Goal: Task Accomplishment & Management: Manage account settings

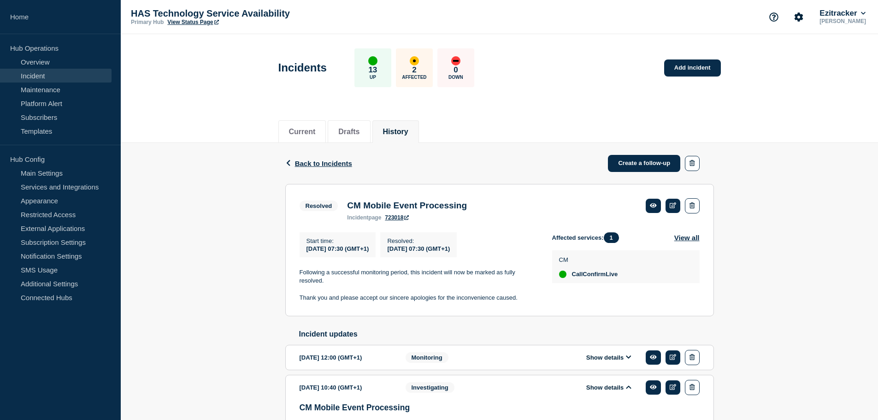
scroll to position [145, 0]
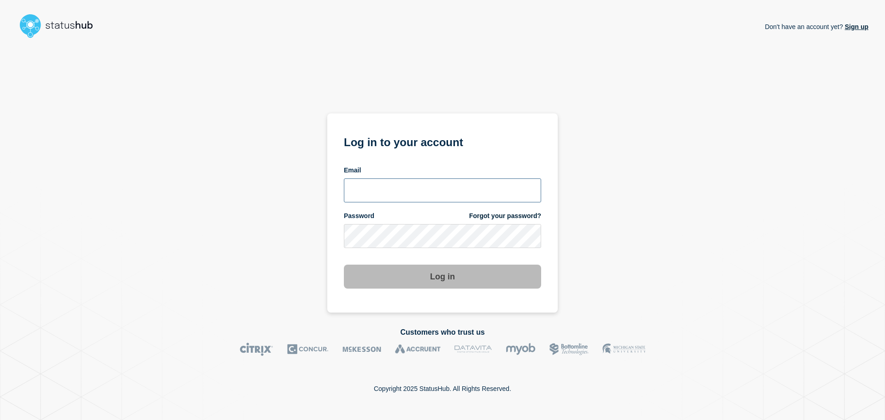
type input "tom.jones@theaccessgroup.com"
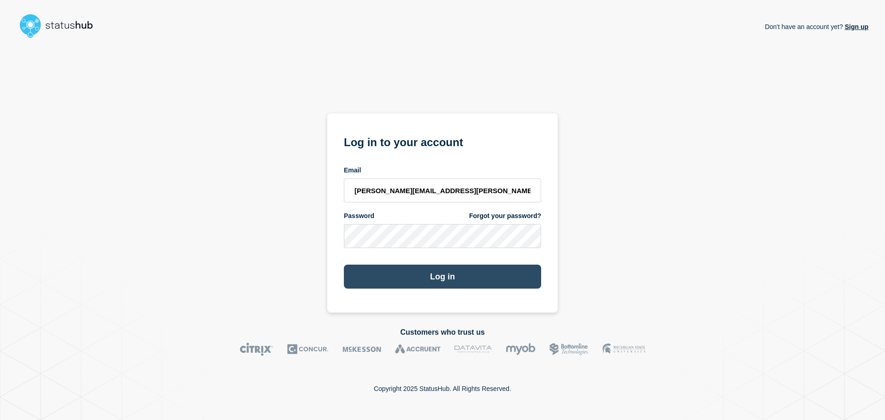
click at [434, 272] on button "Log in" at bounding box center [442, 277] width 197 height 24
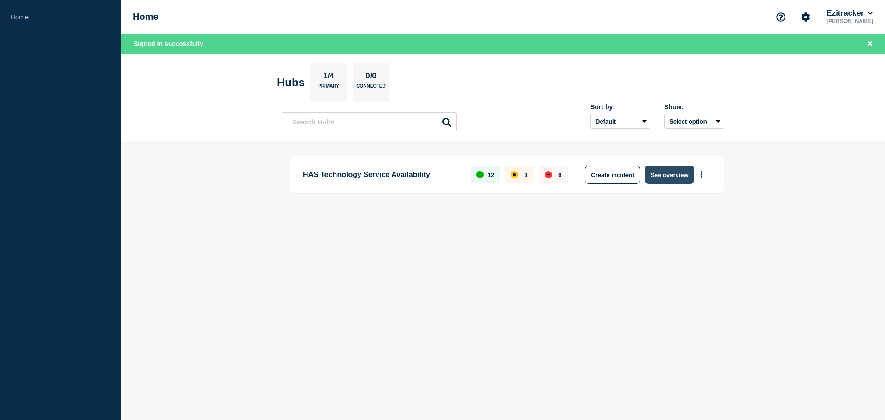
click at [655, 177] on button "See overview" at bounding box center [669, 174] width 49 height 18
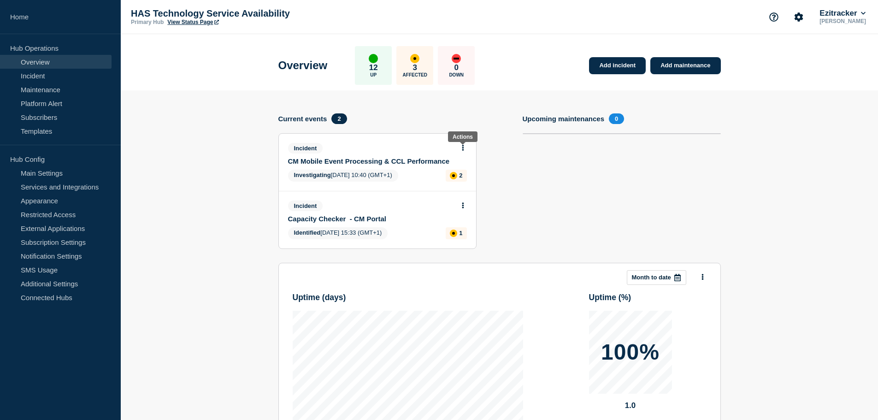
click at [462, 149] on icon at bounding box center [463, 148] width 2 height 6
click at [524, 207] on section "Upcoming maintenances 0" at bounding box center [622, 187] width 198 height 149
click at [46, 74] on link "Incident" at bounding box center [56, 76] width 112 height 14
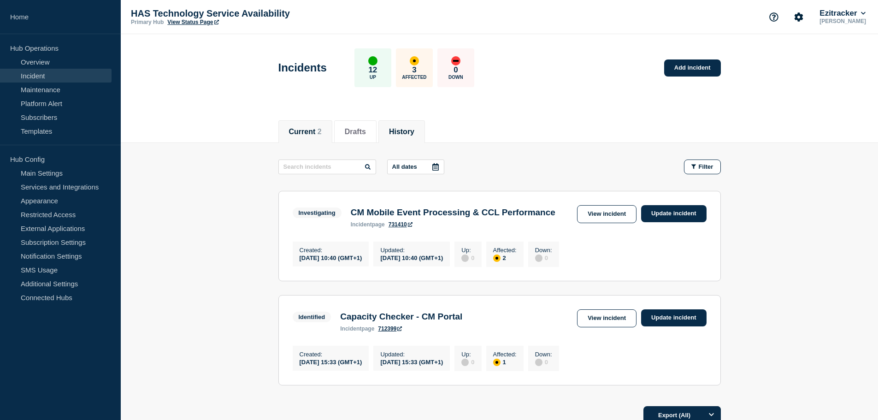
click at [408, 128] on button "History" at bounding box center [401, 132] width 25 height 8
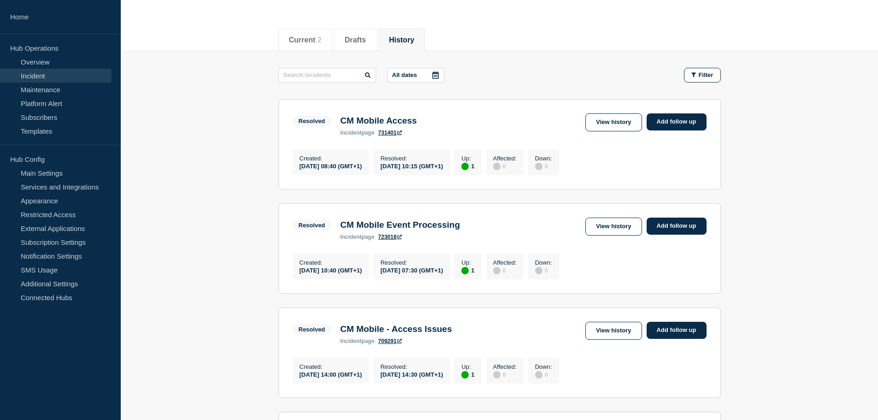
scroll to position [92, 0]
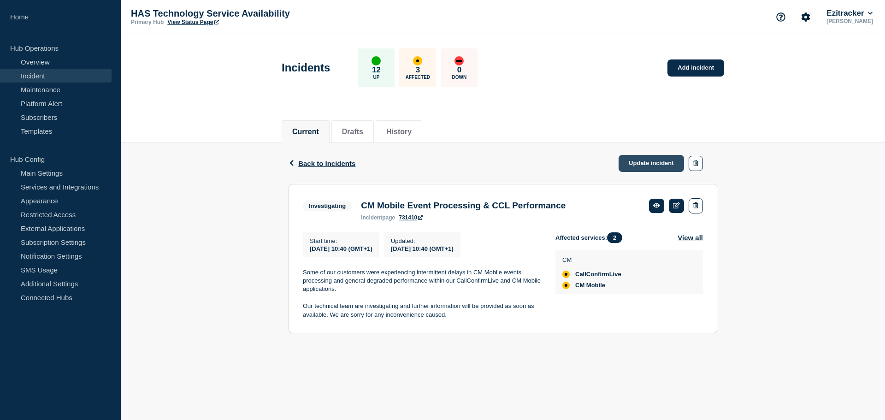
click at [636, 164] on link "Update incident" at bounding box center [651, 163] width 65 height 17
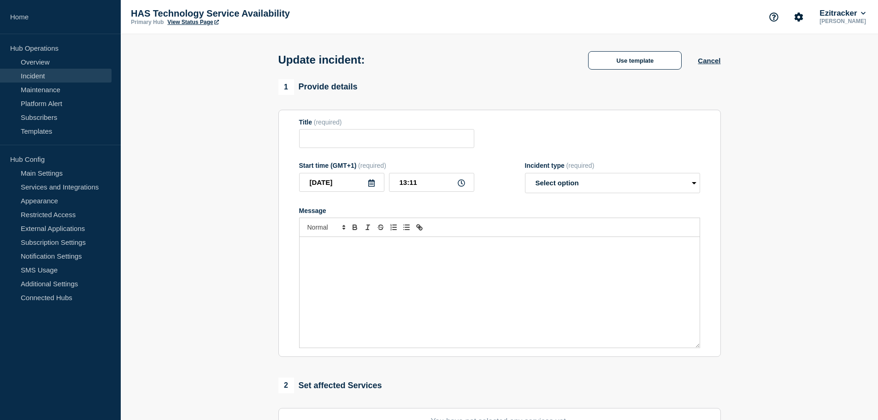
type input "CM Mobile Event Processing & CCL Performance"
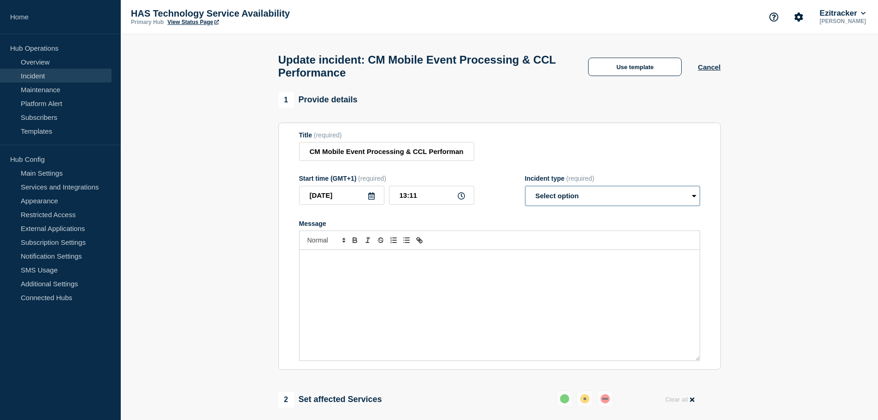
click at [548, 203] on select "Select option Investigating Identified Monitoring Resolved" at bounding box center [612, 196] width 175 height 20
select select "monitoring"
click at [525, 190] on select "Select option Investigating Identified Monitoring Resolved" at bounding box center [612, 196] width 175 height 20
click at [428, 205] on input "13:11" at bounding box center [431, 195] width 85 height 19
type input "13:00"
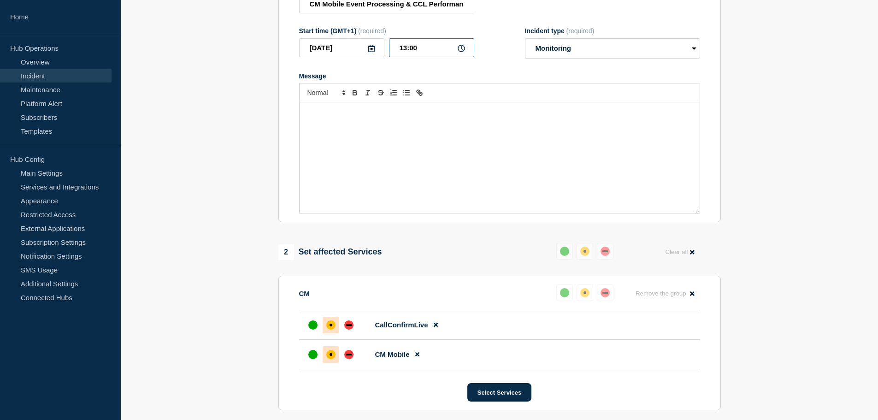
scroll to position [277, 0]
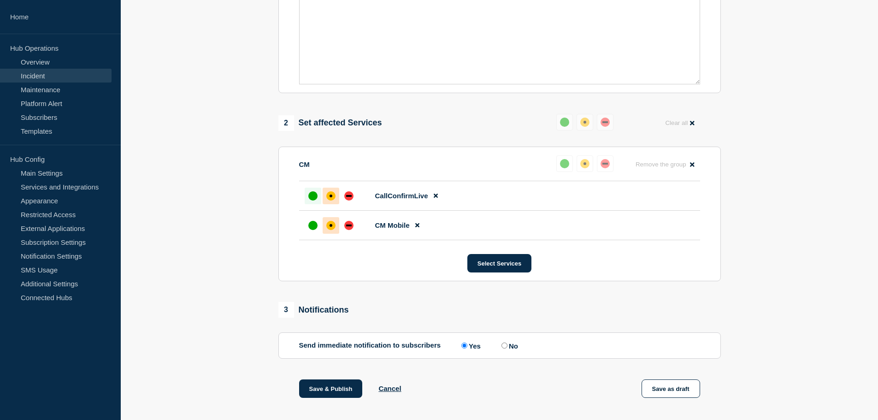
click at [319, 198] on div at bounding box center [313, 196] width 17 height 17
click at [316, 228] on div "up" at bounding box center [312, 225] width 9 height 9
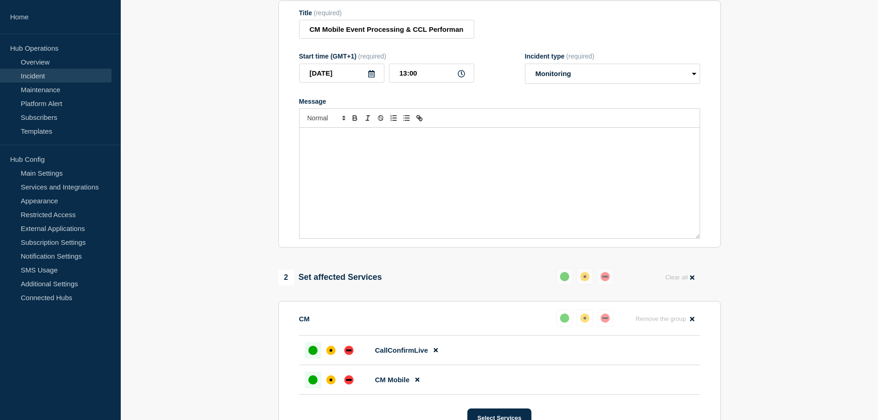
scroll to position [92, 0]
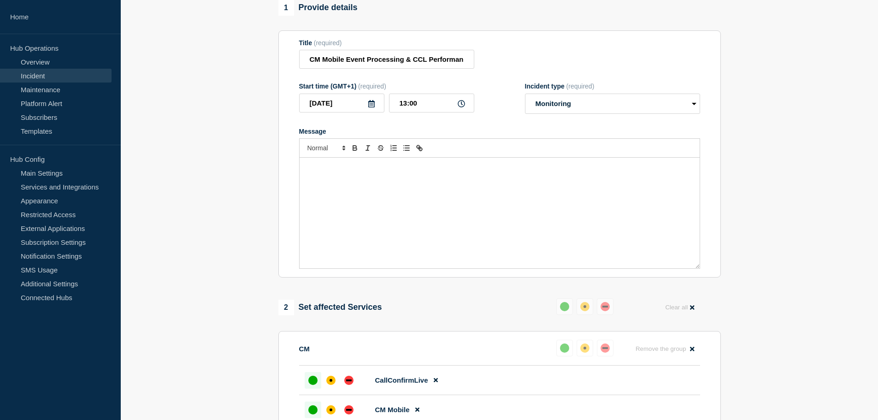
click at [421, 219] on div "Message" at bounding box center [500, 213] width 400 height 111
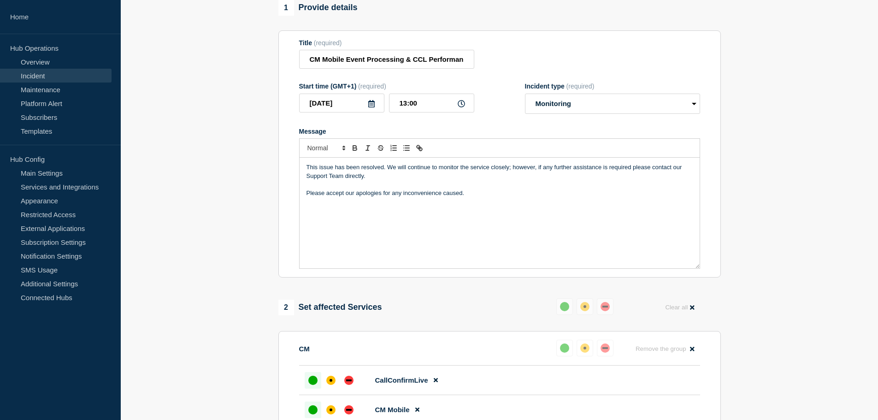
click at [376, 222] on div "This issue has been resolved. We will continue to monitor the service closely; …" at bounding box center [500, 213] width 400 height 111
click at [559, 110] on select "Select option Investigating Identified Monitoring Resolved" at bounding box center [612, 104] width 175 height 20
click at [440, 205] on div "This issue has been resolved. We will continue to monitor the service closely; …" at bounding box center [500, 213] width 400 height 111
click at [470, 197] on p "Please accept our apologies for any inconvenience caused." at bounding box center [500, 193] width 386 height 8
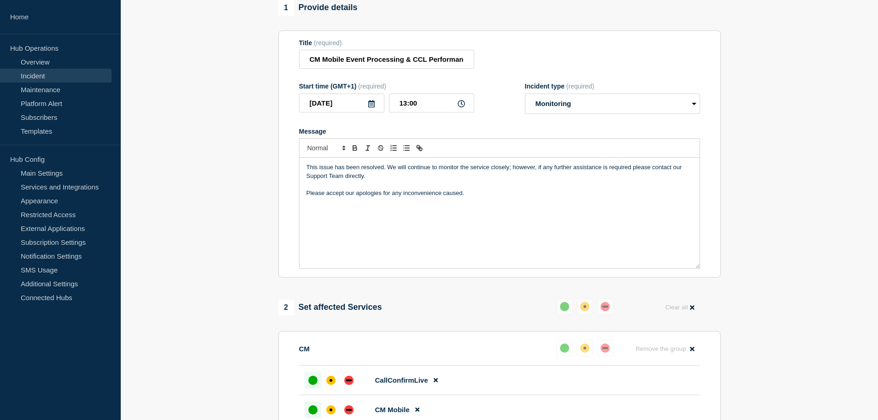
click at [488, 204] on div "This issue has been resolved. We will continue to monitor the service closely; …" at bounding box center [500, 213] width 400 height 111
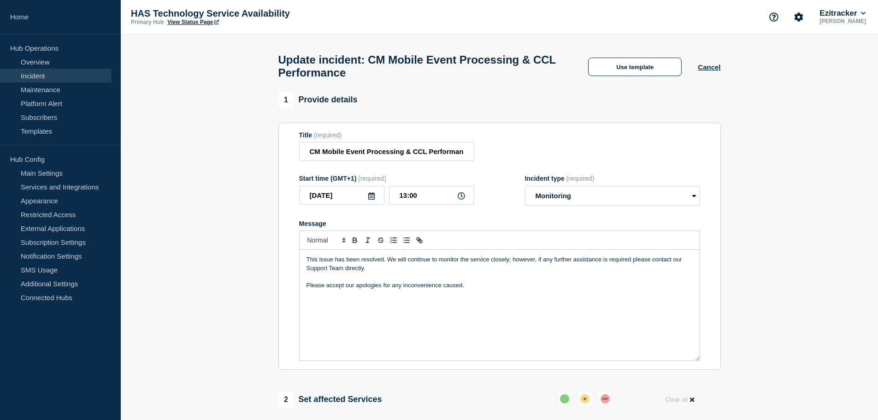
scroll to position [277, 0]
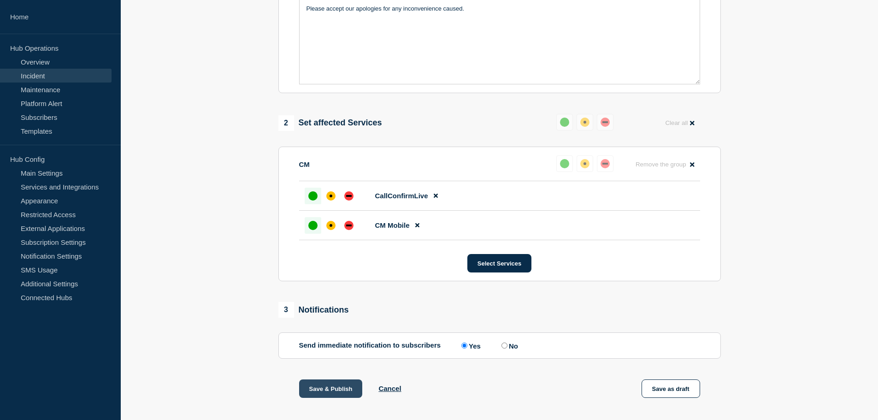
click at [330, 388] on button "Save & Publish" at bounding box center [331, 388] width 64 height 18
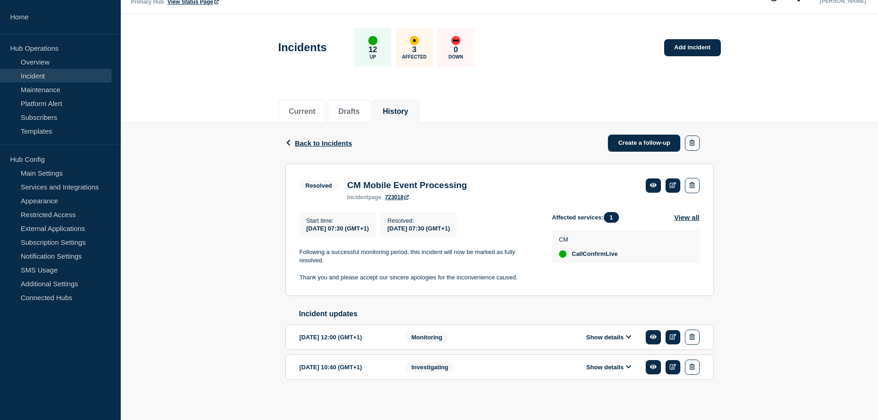
scroll to position [29, 0]
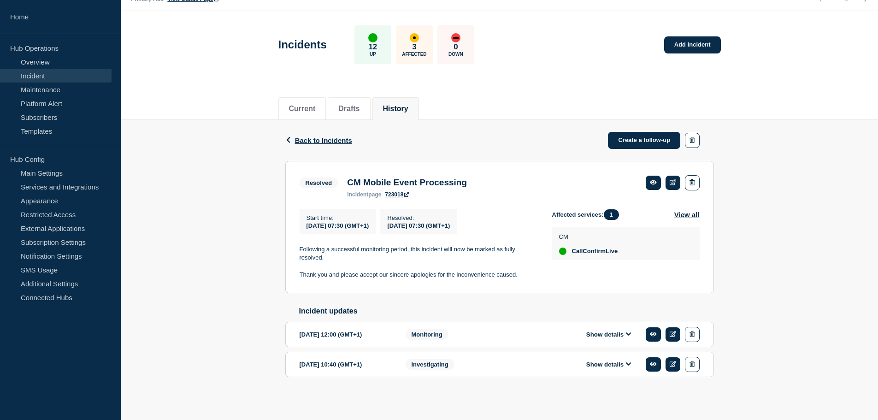
click at [615, 337] on button "Show details" at bounding box center [609, 335] width 51 height 8
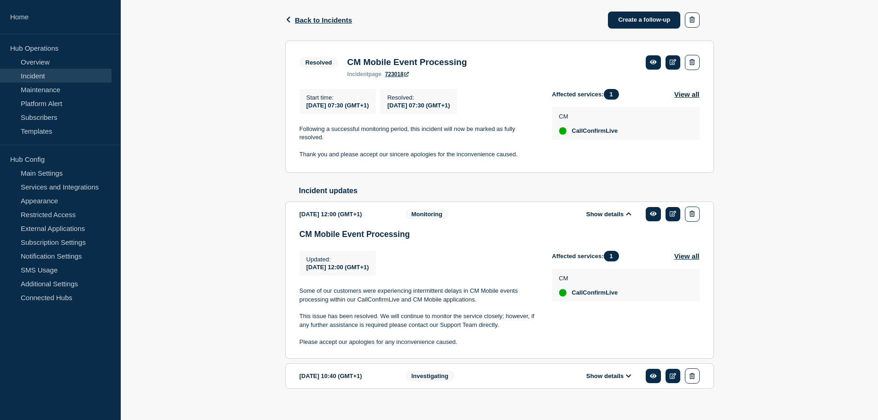
scroll to position [162, 0]
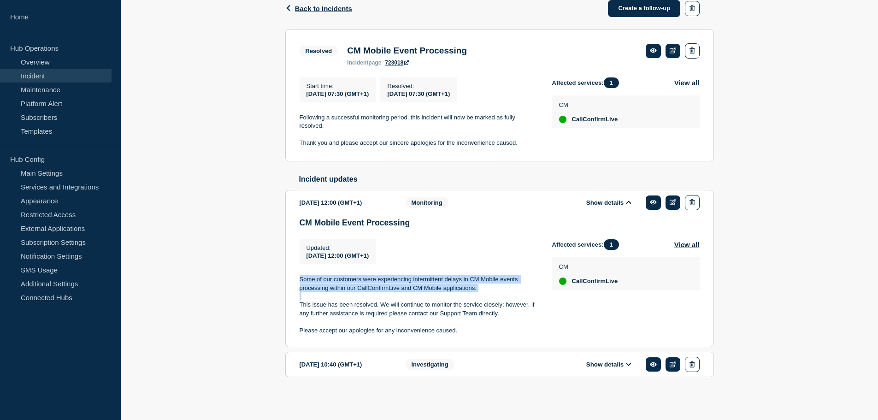
drag, startPoint x: 301, startPoint y: 280, endPoint x: 384, endPoint y: 297, distance: 85.7
click at [384, 297] on div "Some of our customers were experiencing intermittent delays in CM Mobile events…" at bounding box center [419, 304] width 238 height 59
click at [311, 297] on p at bounding box center [419, 296] width 238 height 8
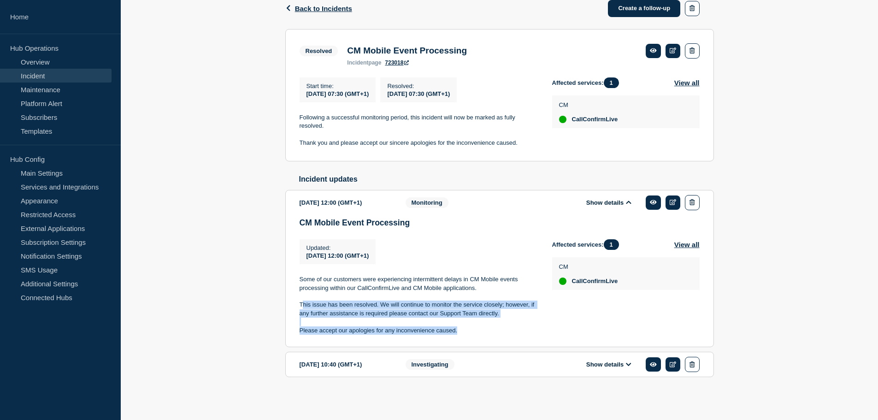
drag, startPoint x: 302, startPoint y: 304, endPoint x: 495, endPoint y: 333, distance: 194.4
click at [495, 333] on div "Some of our customers were experiencing intermittent delays in CM Mobile events…" at bounding box center [419, 304] width 238 height 59
click at [462, 334] on p "Please accept our apologies for any inconvenience caused." at bounding box center [419, 330] width 238 height 8
drag, startPoint x: 469, startPoint y: 332, endPoint x: 298, endPoint y: 306, distance: 173.5
click at [298, 306] on section "2025-09-25 12:00 (GMT+1) Show details Monitoring CM Mobile Event Processing Upd…" at bounding box center [499, 269] width 429 height 158
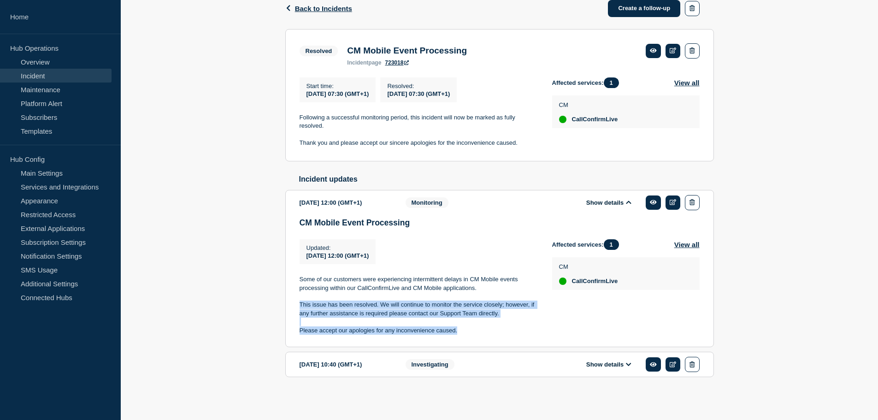
copy div "This issue has been resolved. We will continue to monitor the service closely; …"
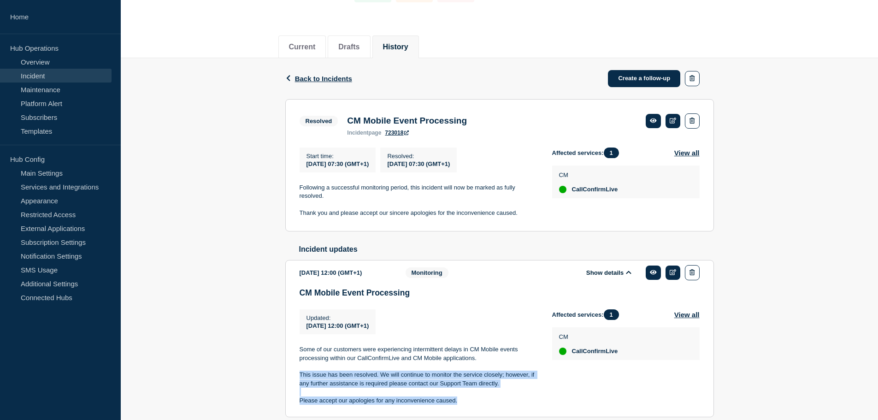
scroll to position [70, 0]
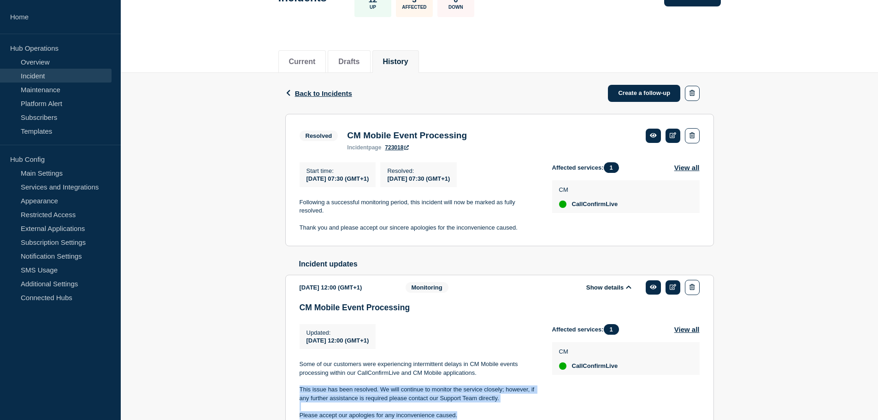
drag, startPoint x: 765, startPoint y: 74, endPoint x: 760, endPoint y: 72, distance: 5.0
click at [765, 74] on div "Back Back to Incidents Create a follow-up Resolved CM Mobile Event Processing S…" at bounding box center [499, 282] width 757 height 419
